Goal: Check status: Check status

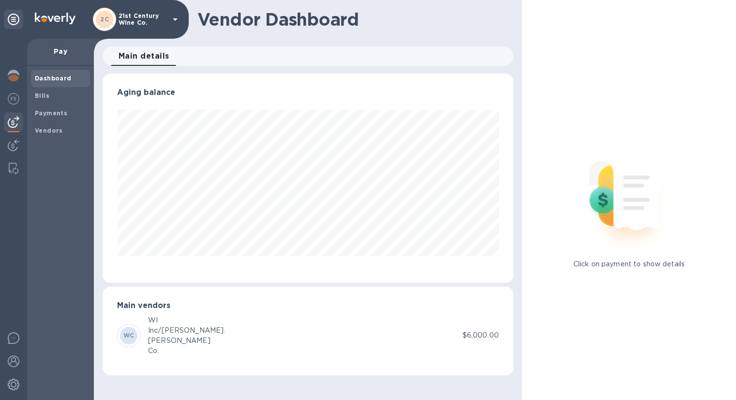
scroll to position [209, 410]
click at [45, 116] on b "Payments" at bounding box center [51, 112] width 32 height 7
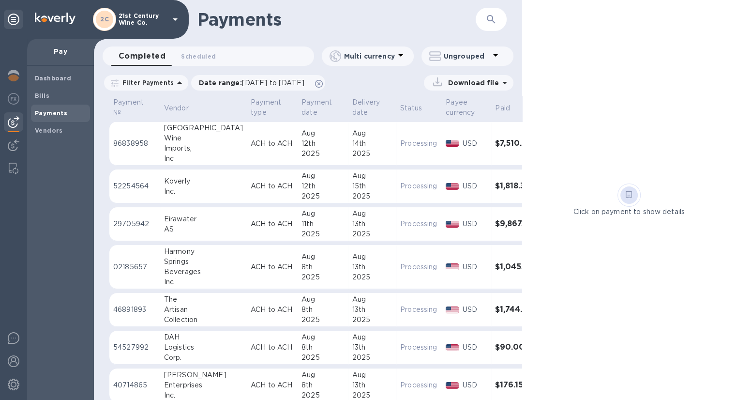
click at [176, 150] on div "Imports," at bounding box center [203, 148] width 79 height 10
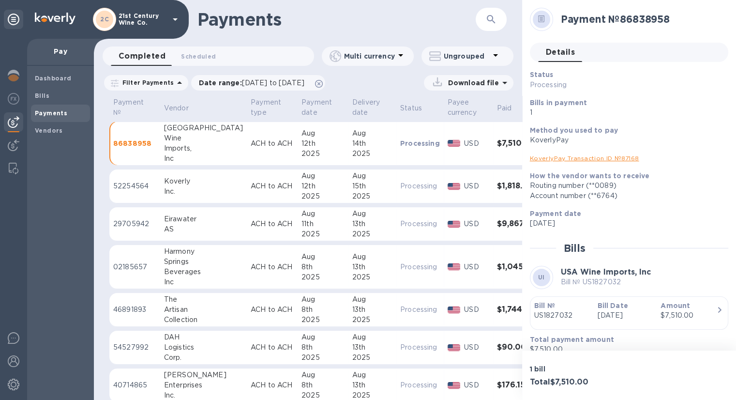
click at [140, 141] on p "86838958" at bounding box center [134, 143] width 43 height 10
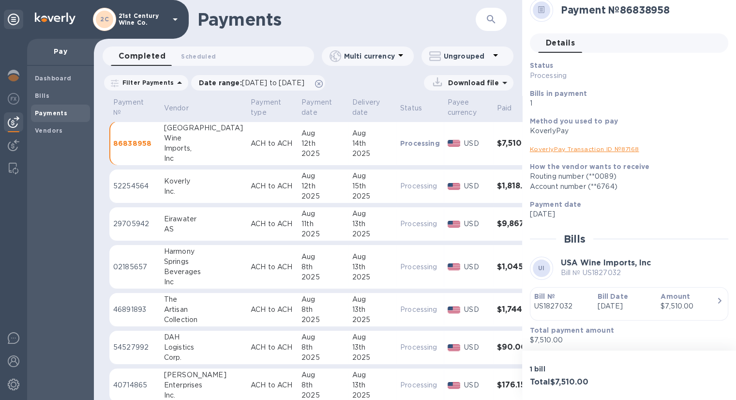
scroll to position [12, 0]
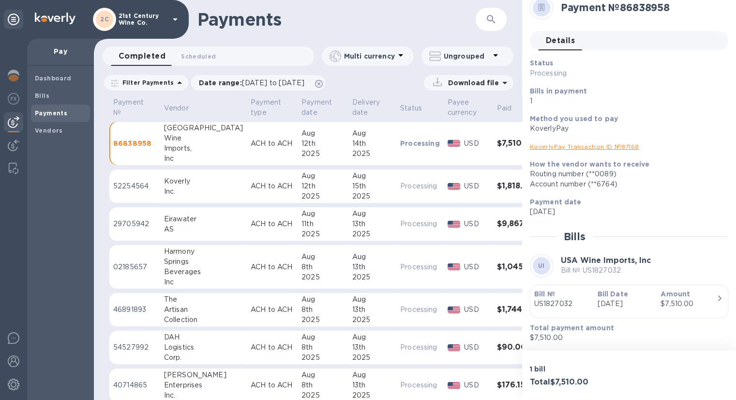
click at [145, 144] on p "86838958" at bounding box center [134, 143] width 43 height 10
click at [16, 333] on img at bounding box center [14, 338] width 12 height 12
copy p "86838958"
click at [17, 358] on img at bounding box center [14, 361] width 12 height 12
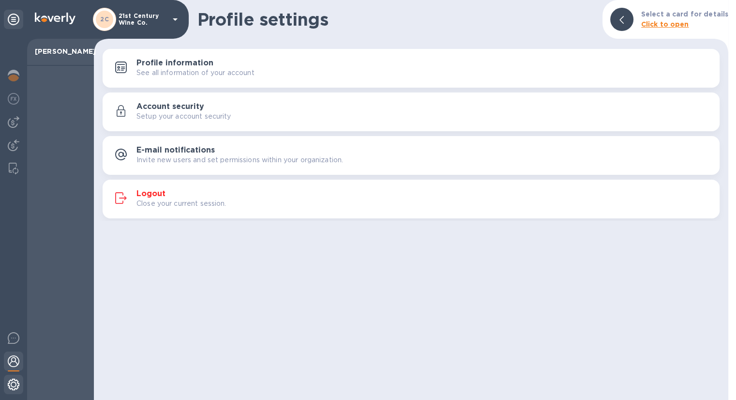
click at [15, 387] on img at bounding box center [14, 384] width 12 height 12
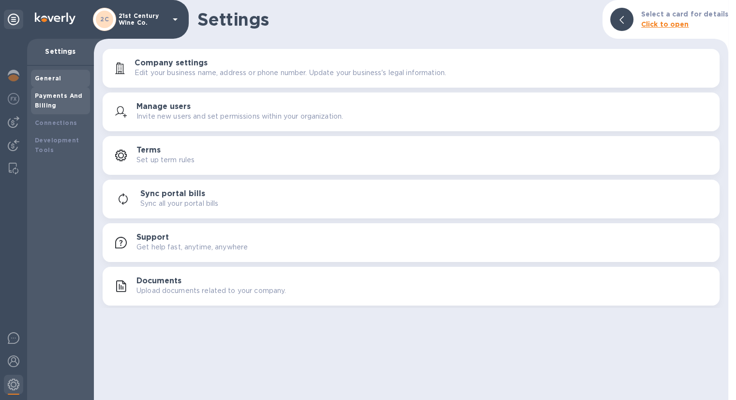
click at [52, 102] on b "Payments And Billing" at bounding box center [59, 100] width 48 height 17
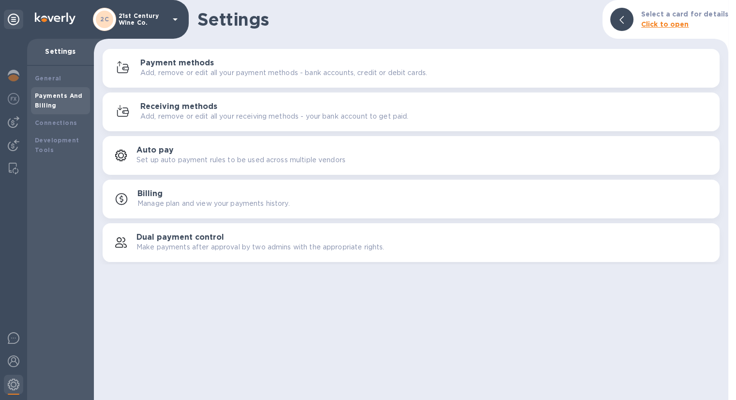
click at [228, 204] on p "Manage plan and view your payments history." at bounding box center [213, 203] width 152 height 10
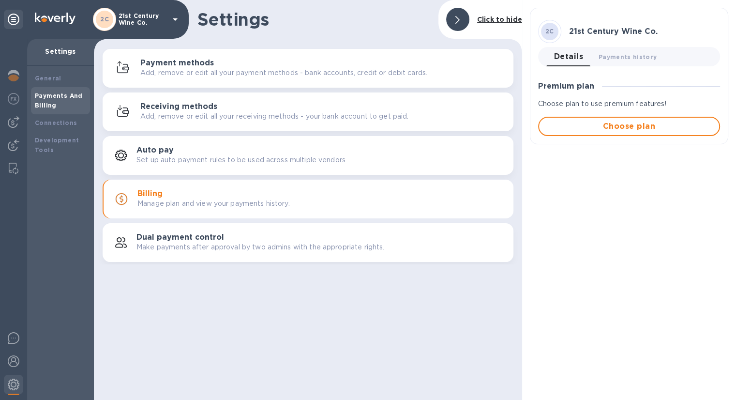
click at [145, 196] on h3 "Billing" at bounding box center [149, 193] width 25 height 9
click at [68, 101] on div "Payments And Billing" at bounding box center [60, 100] width 51 height 19
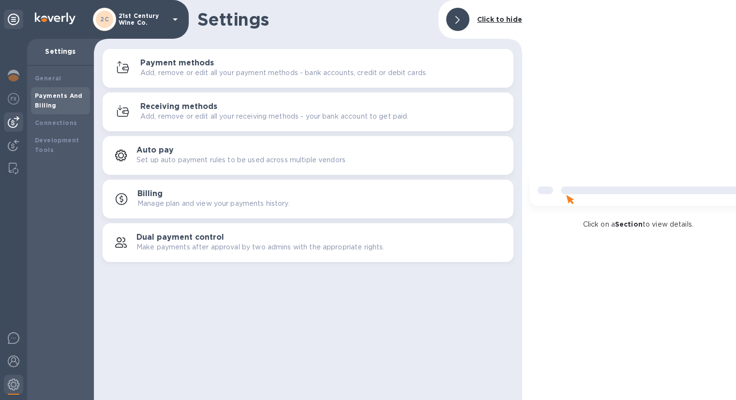
click at [18, 121] on img at bounding box center [14, 122] width 12 height 12
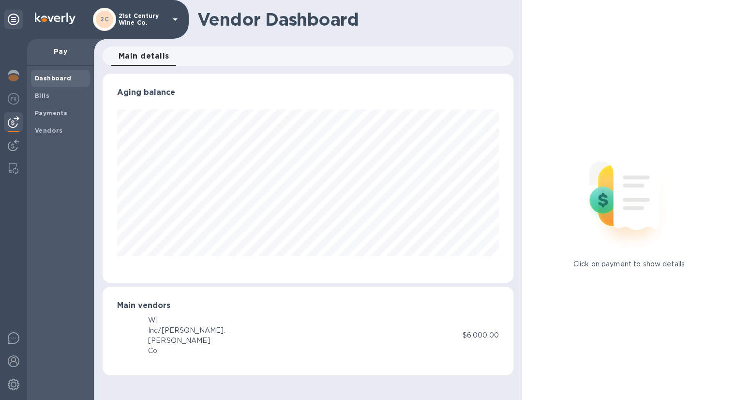
scroll to position [209, 410]
click at [50, 109] on b "Payments" at bounding box center [51, 112] width 32 height 7
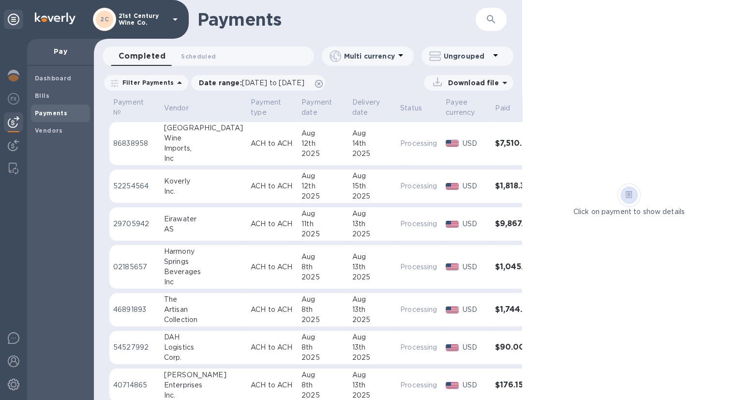
drag, startPoint x: 131, startPoint y: 148, endPoint x: 487, endPoint y: 146, distance: 355.7
click at [495, 146] on h3 "$7,510.00" at bounding box center [515, 143] width 40 height 9
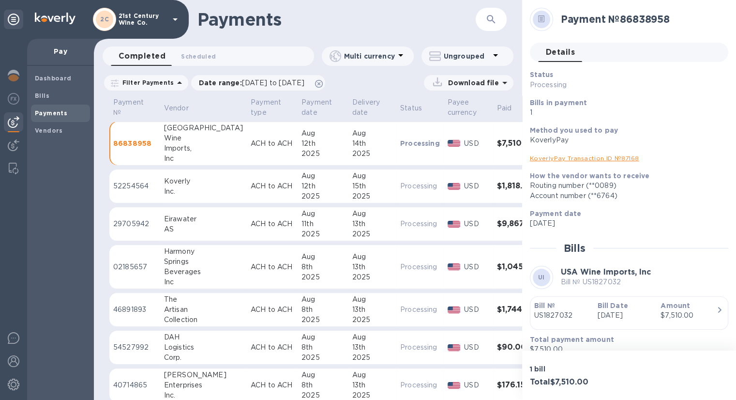
click at [627, 157] on link "KoverlyPay Transaction ID № 87168" at bounding box center [584, 157] width 109 height 7
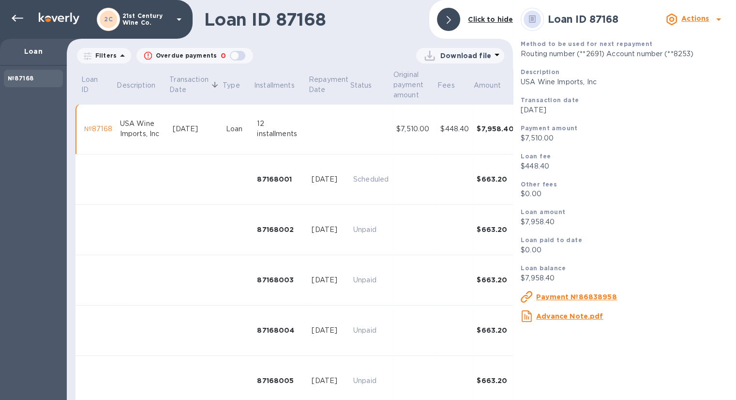
click at [712, 15] on div at bounding box center [718, 19] width 15 height 15
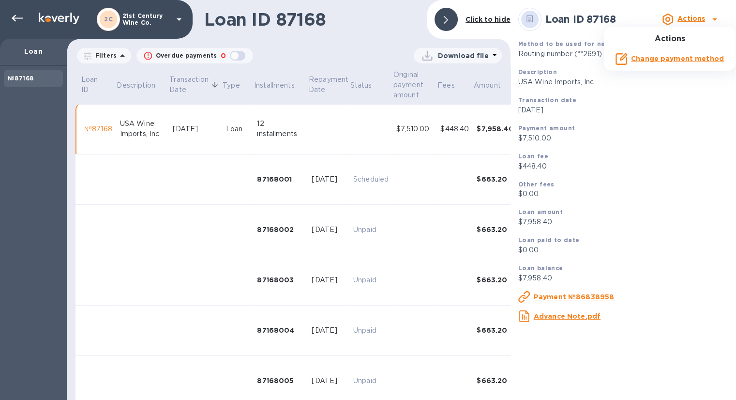
click at [93, 128] on div at bounding box center [368, 200] width 736 height 400
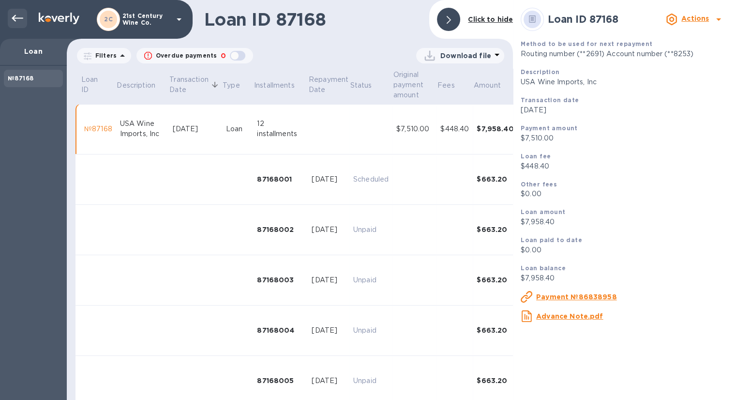
click at [16, 20] on icon at bounding box center [18, 19] width 12 height 12
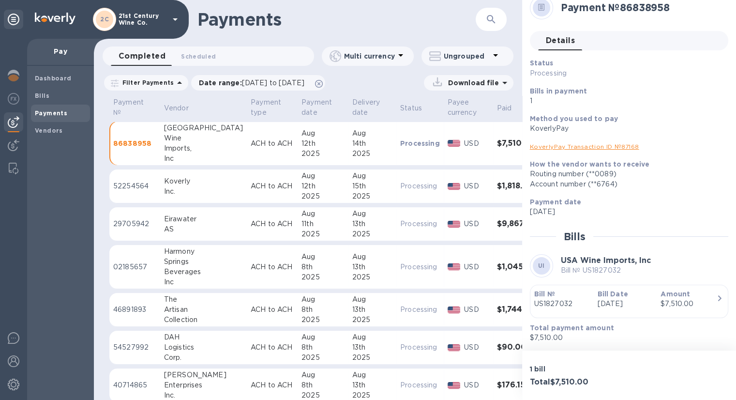
click at [718, 295] on icon "button" at bounding box center [719, 298] width 3 height 6
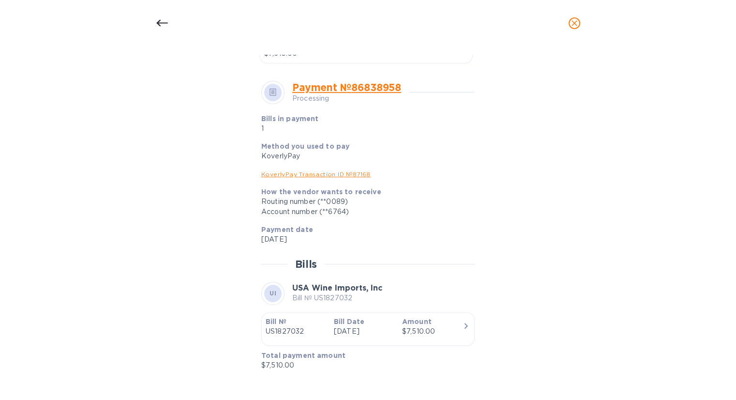
scroll to position [77, 0]
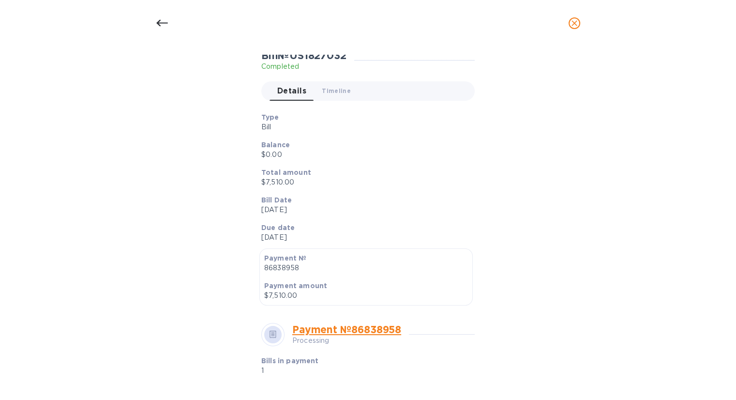
click at [164, 20] on icon at bounding box center [162, 23] width 12 height 12
